Goal: Navigation & Orientation: Understand site structure

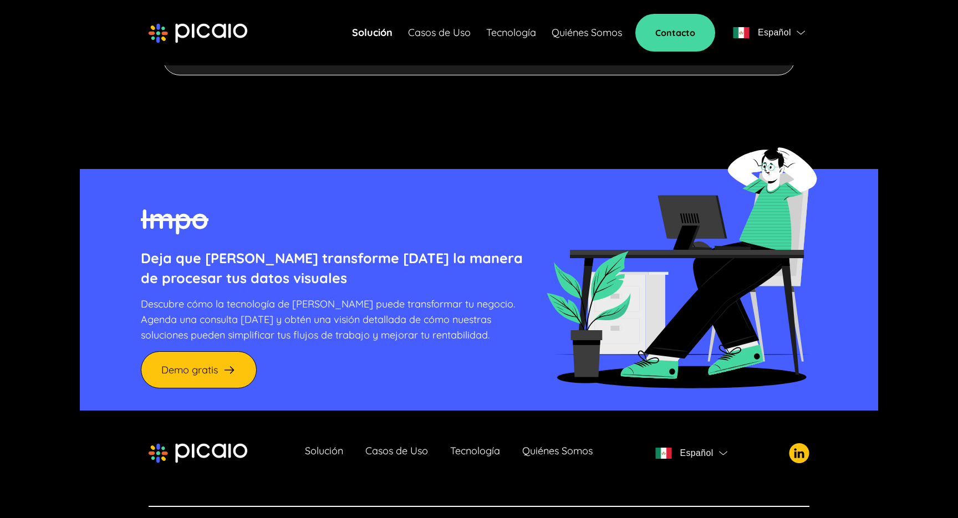
scroll to position [3005, 0]
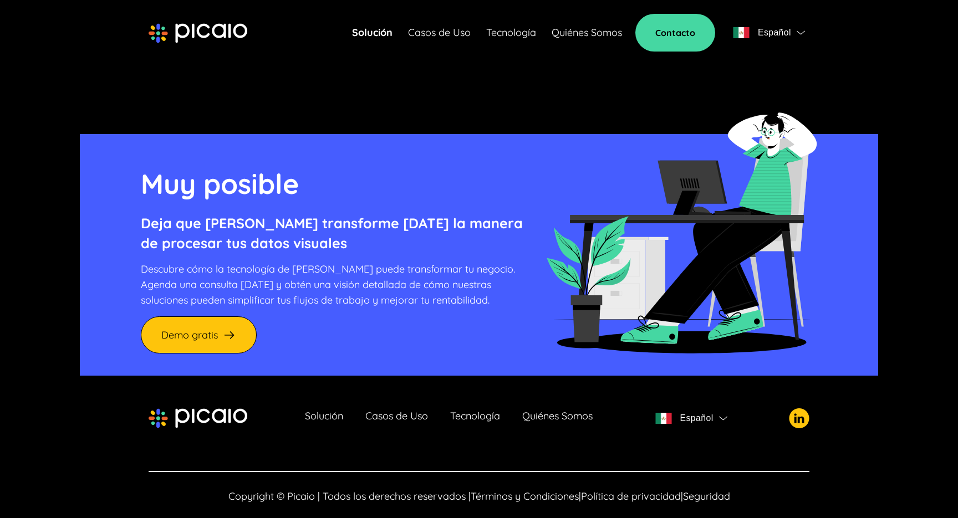
click at [459, 411] on link "Tecnología" at bounding box center [475, 419] width 50 height 16
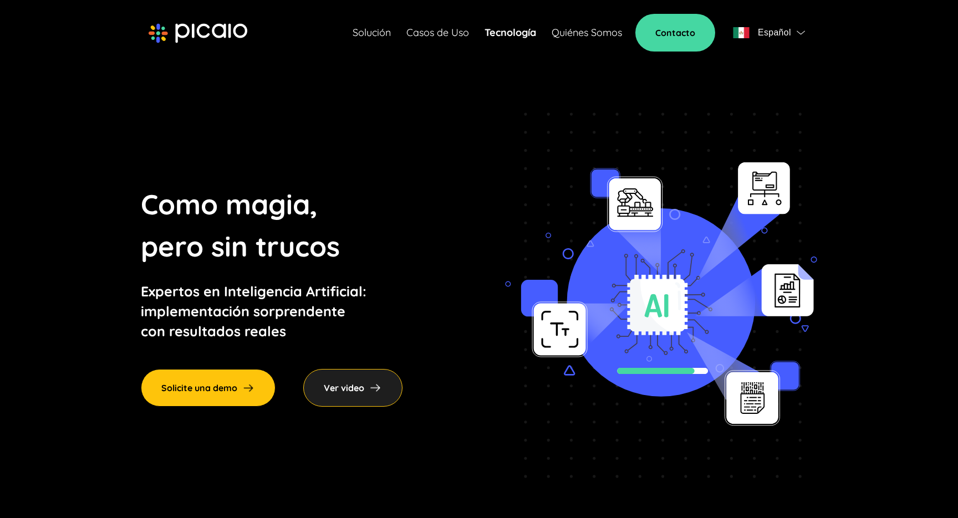
click at [785, 35] on span "Español" at bounding box center [774, 33] width 33 height 16
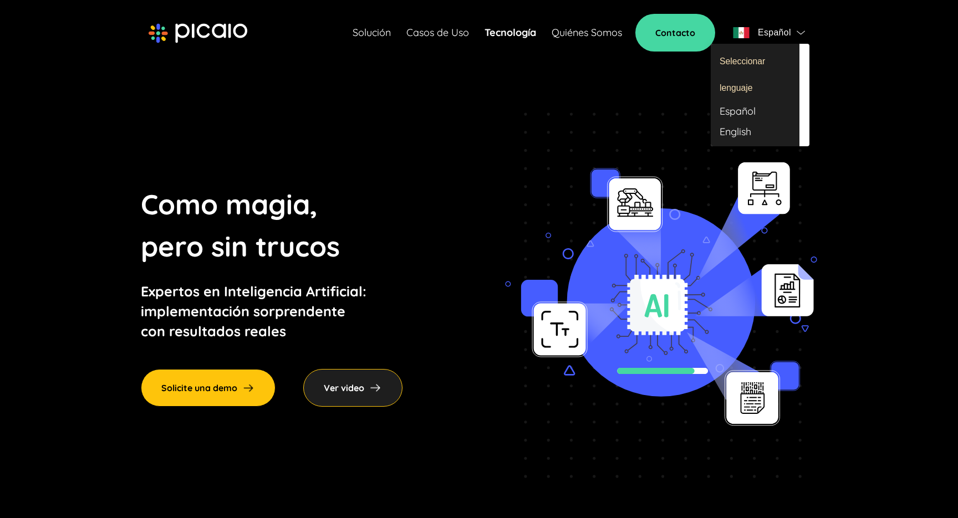
click at [842, 80] on div at bounding box center [479, 259] width 958 height 518
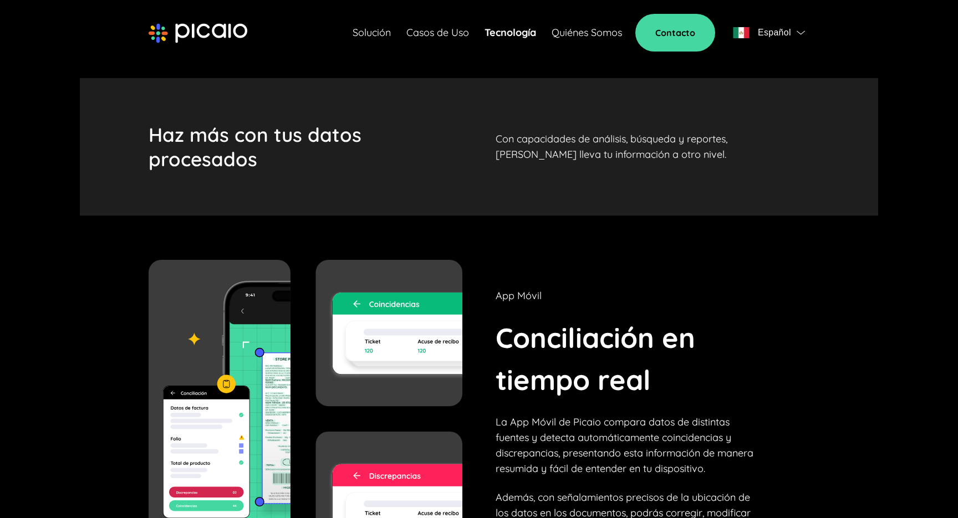
scroll to position [2967, 0]
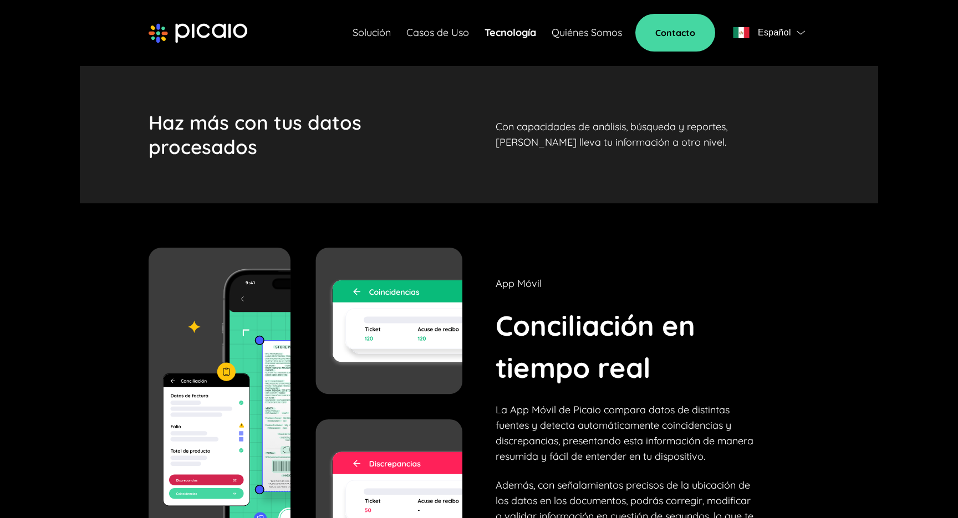
click at [450, 38] on link "Casos de Uso" at bounding box center [437, 33] width 63 height 16
